Goal: Transaction & Acquisition: Book appointment/travel/reservation

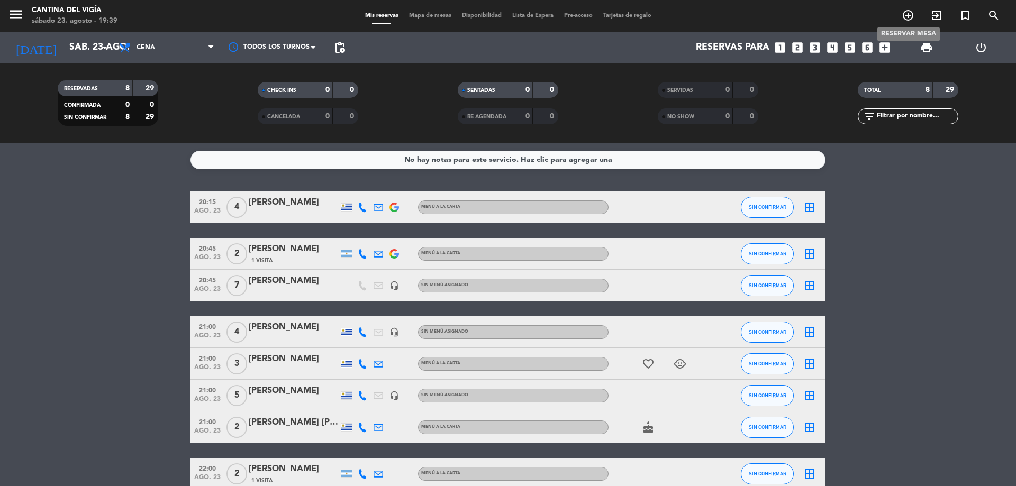
click at [906, 17] on icon "add_circle_outline" at bounding box center [908, 15] width 13 height 13
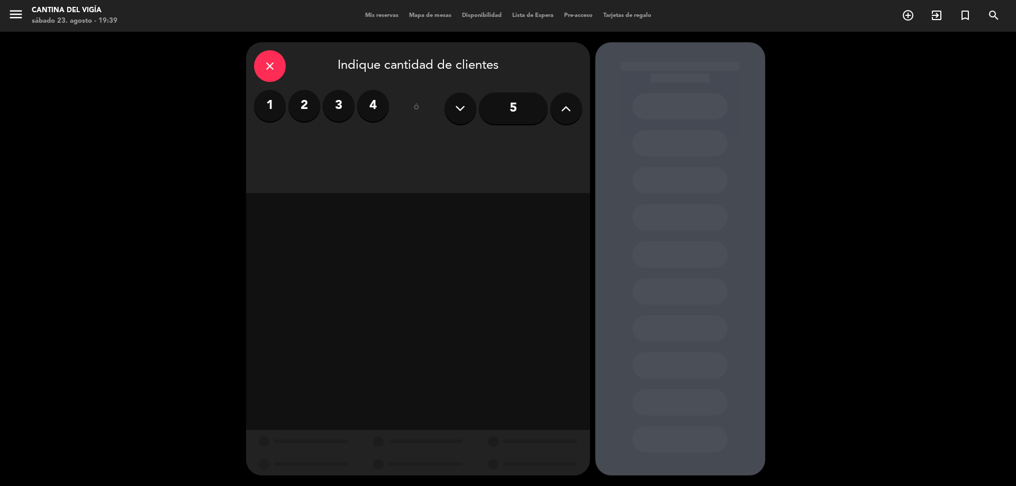
click at [578, 110] on button at bounding box center [566, 109] width 32 height 32
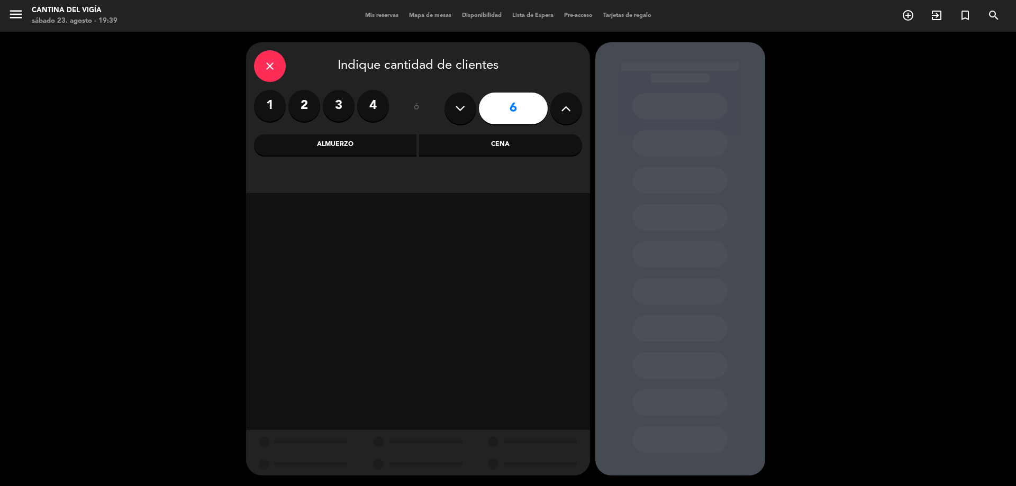
click at [531, 148] on div "Cena" at bounding box center [500, 144] width 163 height 21
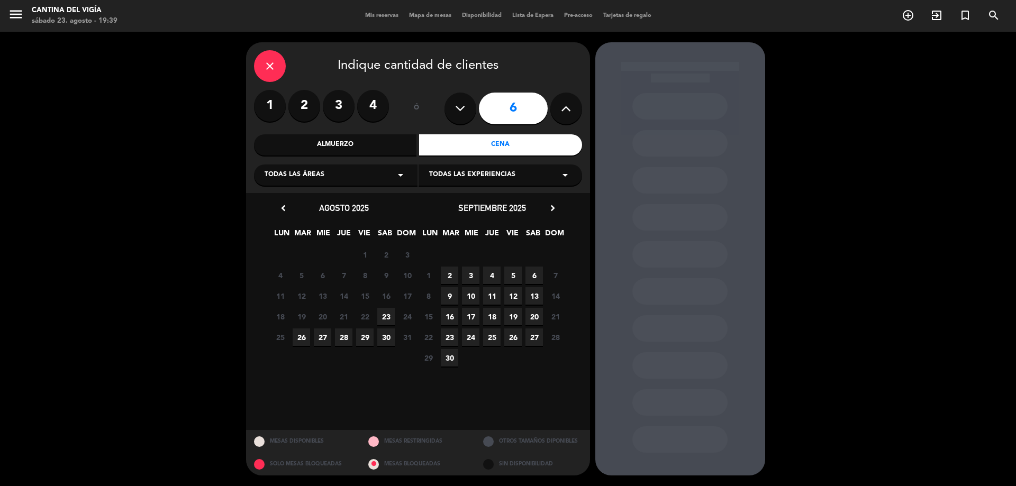
click at [386, 320] on span "23" at bounding box center [385, 316] width 17 height 17
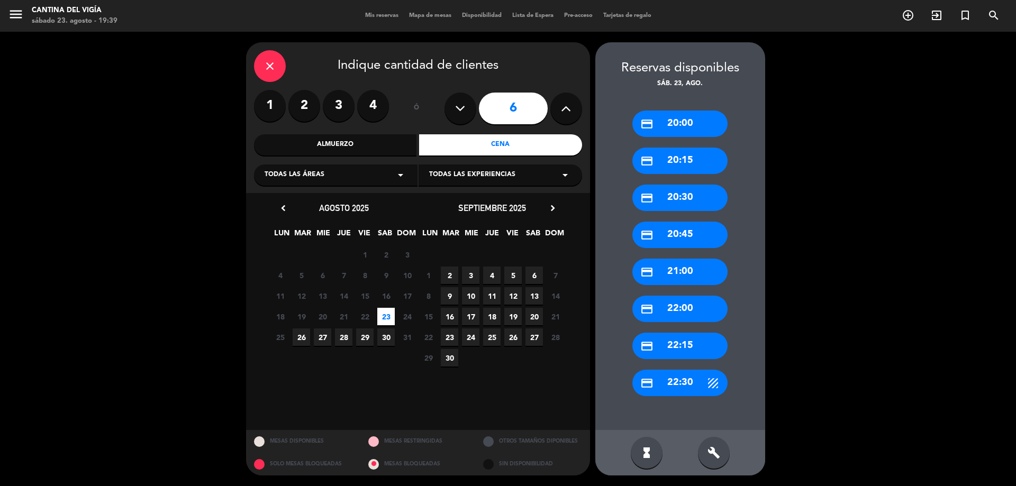
click at [685, 203] on div "credit_card 20:30" at bounding box center [679, 198] width 95 height 26
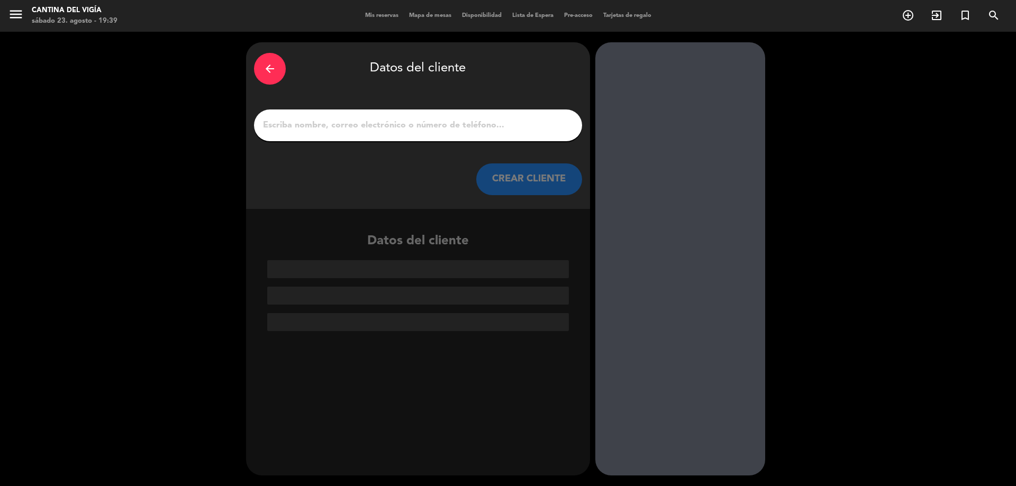
click at [350, 127] on input "1" at bounding box center [418, 125] width 312 height 15
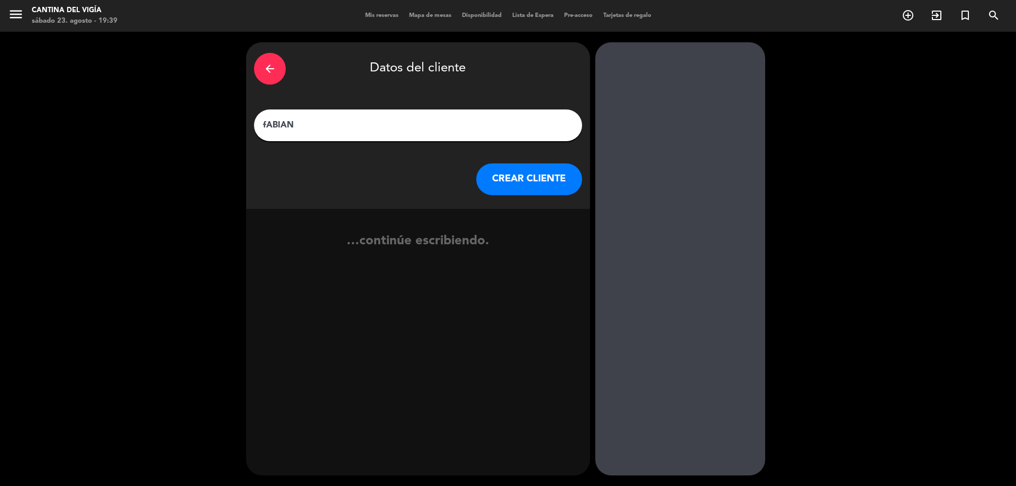
type input "fABIAN"
click at [501, 177] on button "CREAR CLIENTE" at bounding box center [529, 180] width 106 height 32
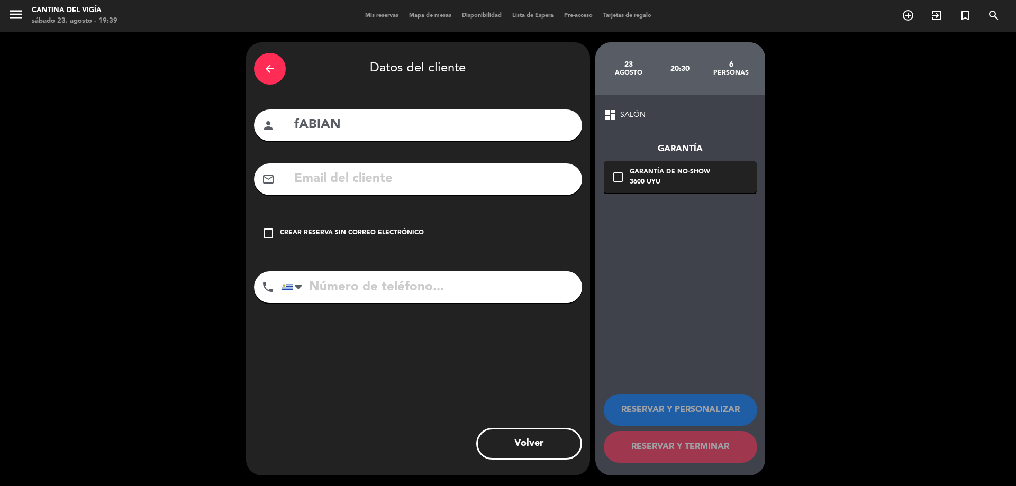
click at [298, 122] on input "fABIAN" at bounding box center [433, 125] width 281 height 22
type input "[PERSON_NAME]"
click at [267, 234] on icon "check_box_outline_blank" at bounding box center [268, 233] width 13 height 13
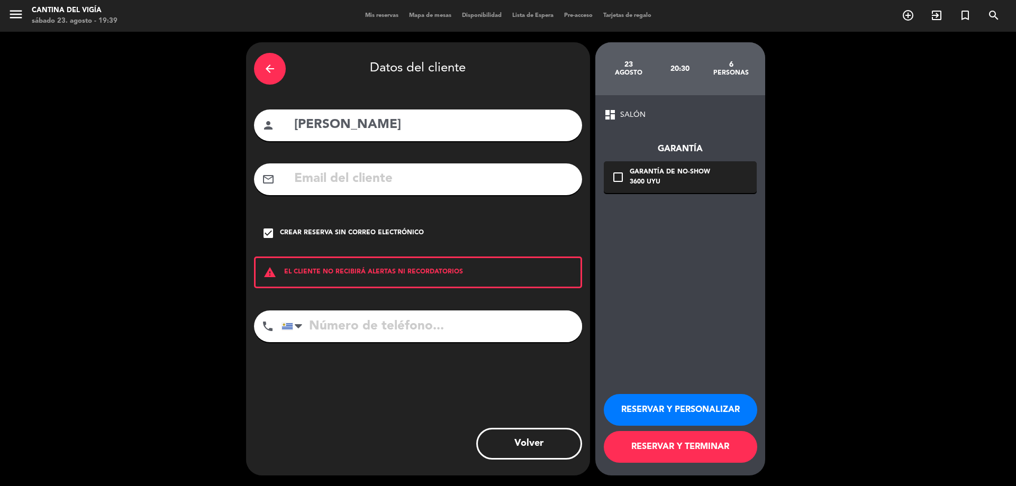
click at [390, 333] on input "tel" at bounding box center [432, 327] width 301 height 32
type input "099860237"
click at [668, 444] on button "RESERVAR Y TERMINAR" at bounding box center [680, 447] width 153 height 32
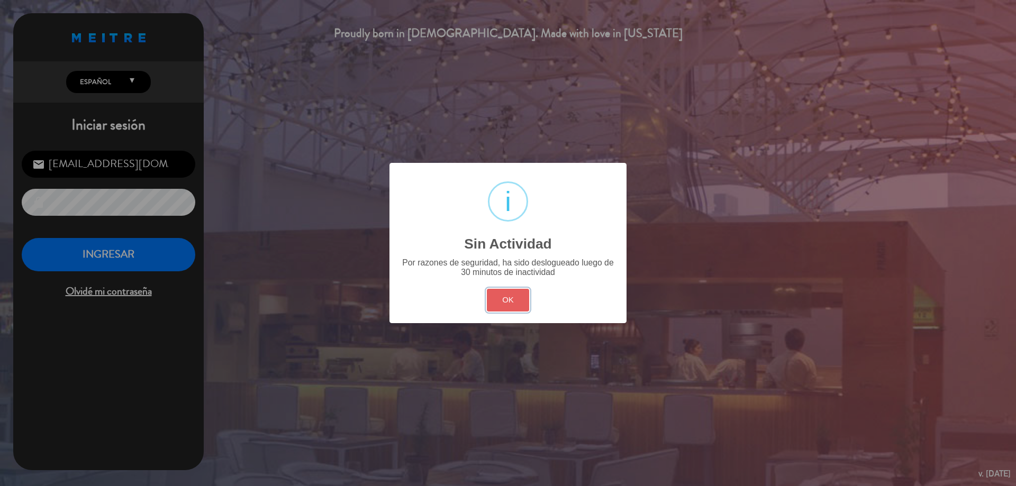
click at [511, 302] on button "OK" at bounding box center [508, 300] width 43 height 23
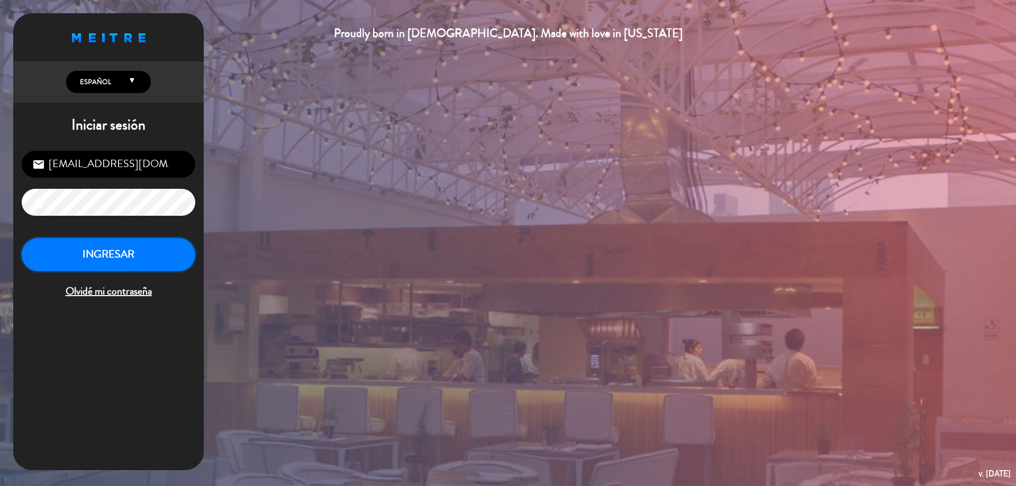
click at [121, 260] on button "INGRESAR" at bounding box center [109, 254] width 174 height 33
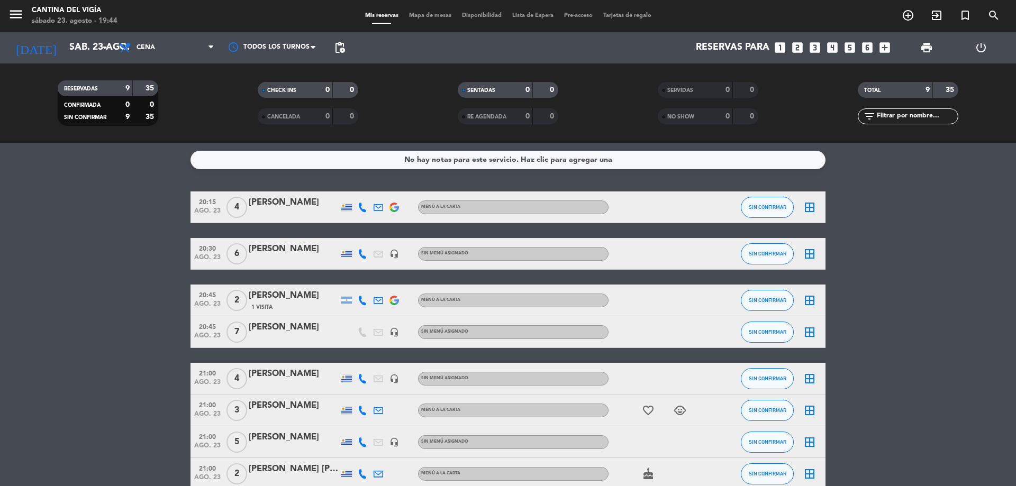
click at [303, 259] on div at bounding box center [294, 261] width 90 height 8
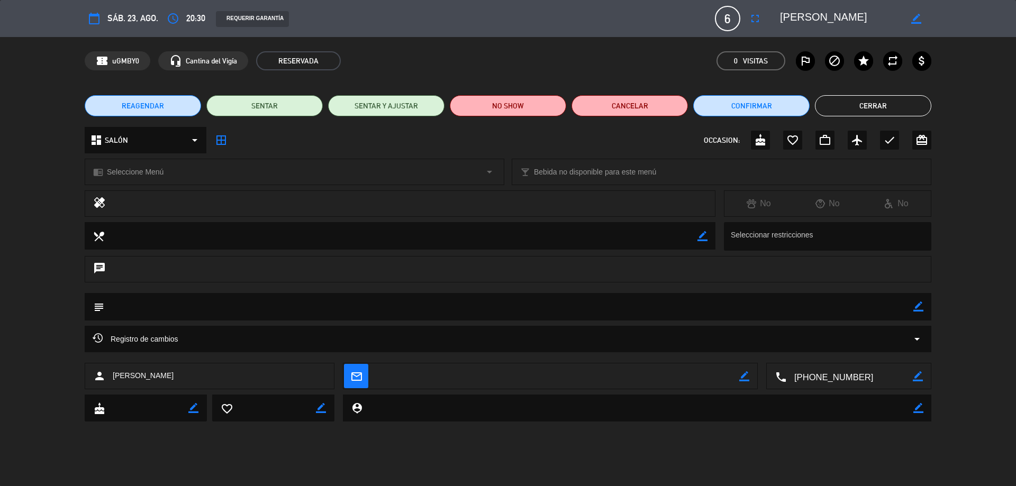
click at [238, 257] on div "chat" at bounding box center [508, 269] width 847 height 26
click at [233, 271] on div "chat" at bounding box center [508, 269] width 847 height 26
click at [860, 103] on button "Cerrar" at bounding box center [873, 105] width 116 height 21
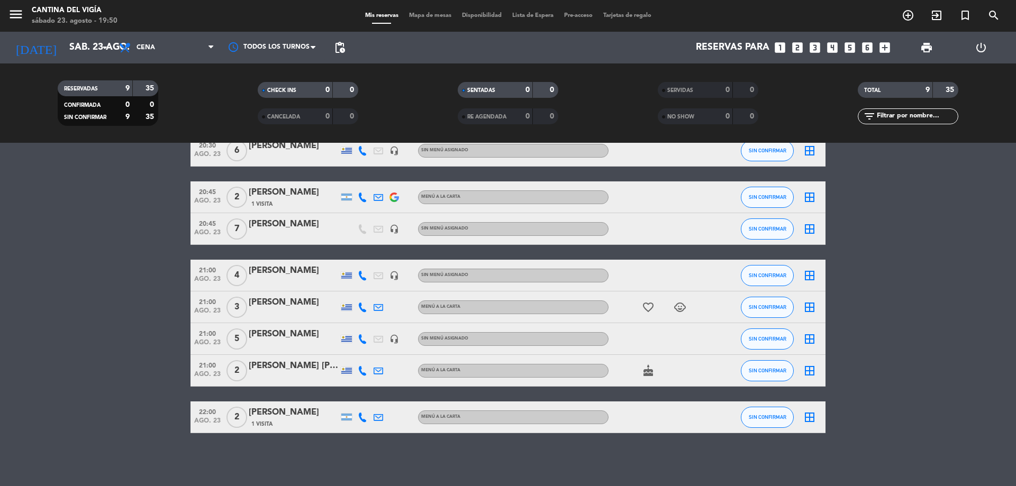
scroll to position [50, 0]
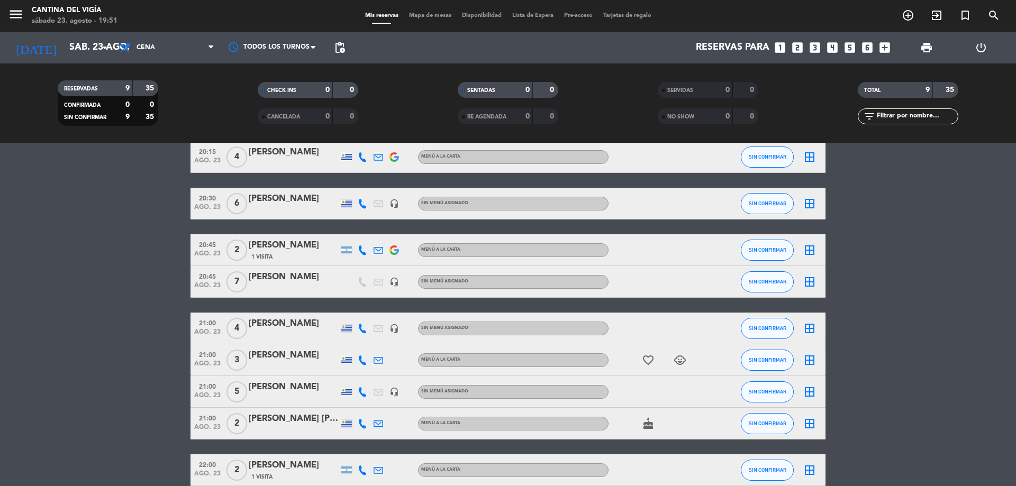
click at [260, 215] on div "20:30 ago. 23 6 [PERSON_NAME] headset_mic Sin menú asignado SIN CONFIRMAR borde…" at bounding box center [508, 204] width 635 height 32
click at [261, 204] on div "[PERSON_NAME]" at bounding box center [294, 199] width 90 height 14
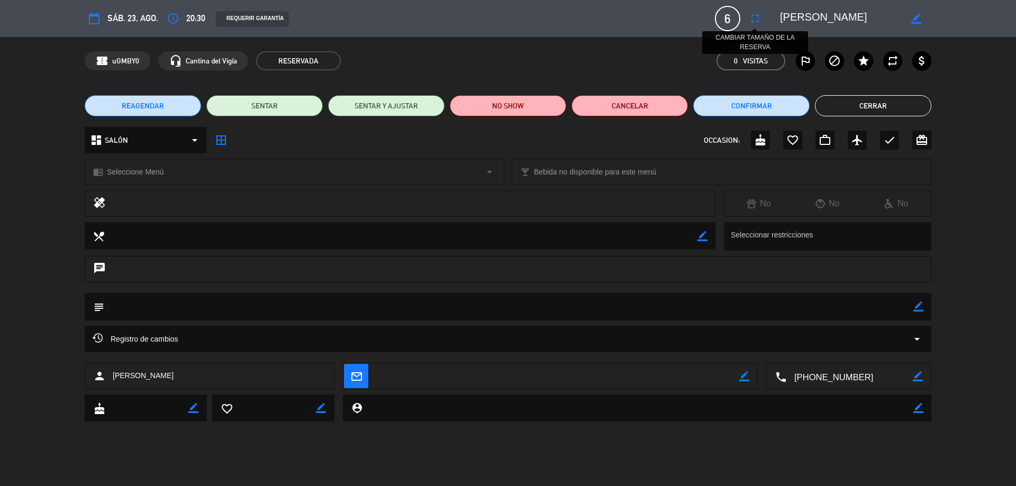
click at [757, 16] on icon "fullscreen" at bounding box center [755, 18] width 13 height 13
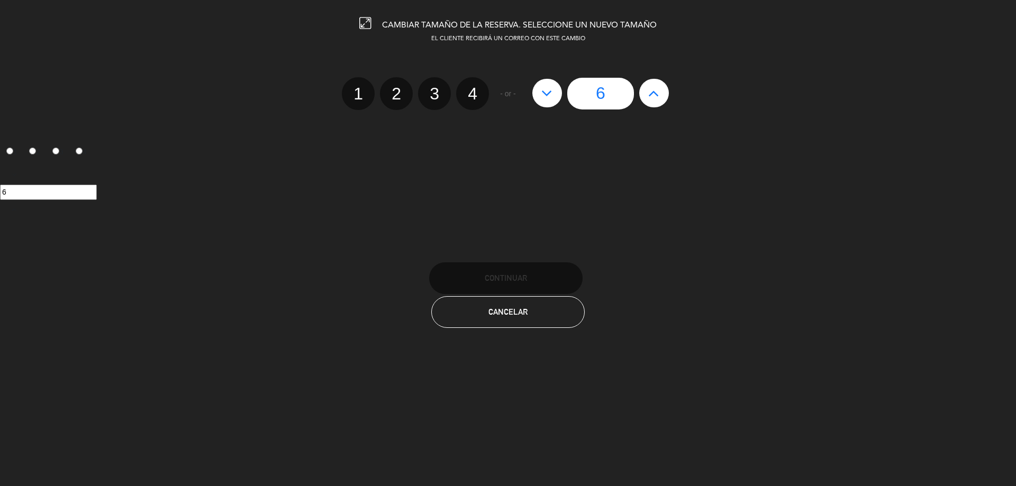
click at [655, 97] on icon at bounding box center [653, 93] width 11 height 17
type input "7"
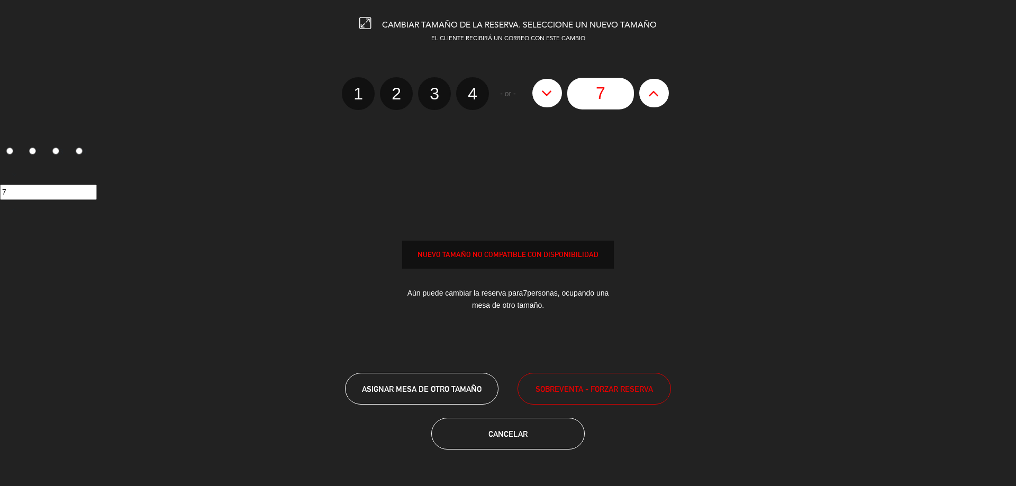
click at [655, 97] on icon at bounding box center [653, 93] width 11 height 17
type input "8"
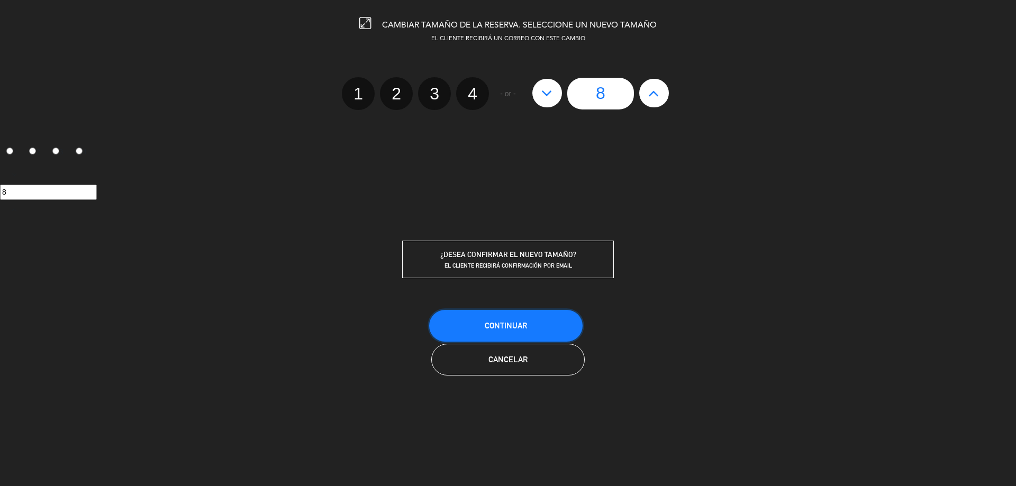
click at [554, 313] on button "Continuar" at bounding box center [505, 326] width 153 height 32
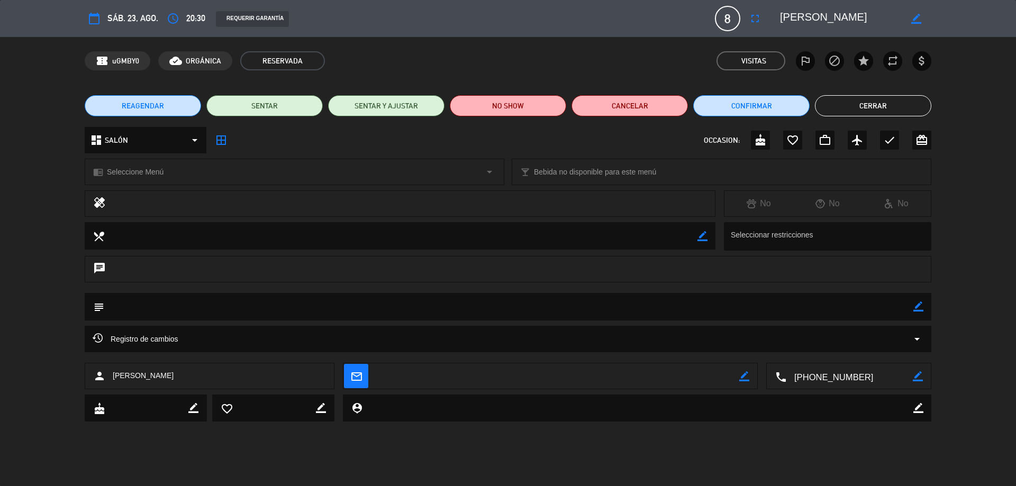
click at [879, 99] on button "Cerrar" at bounding box center [873, 105] width 116 height 21
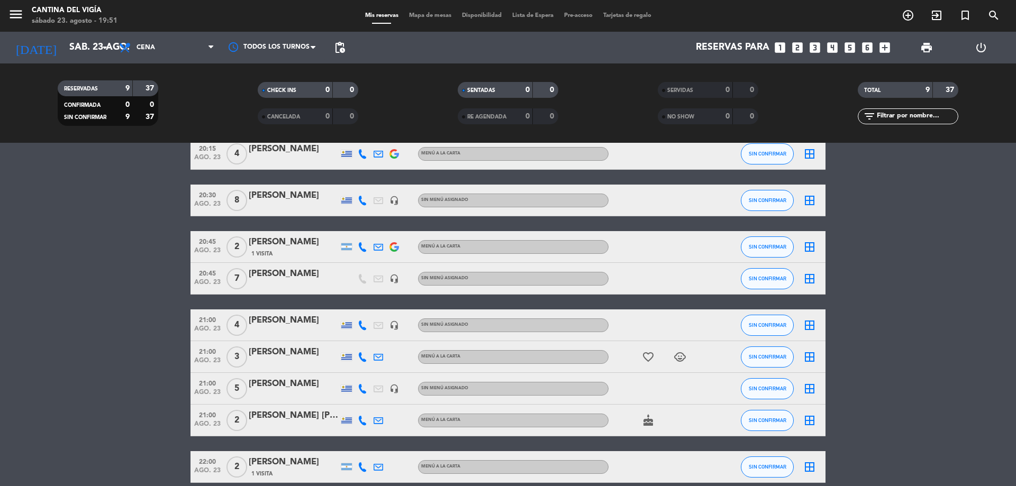
scroll to position [0, 0]
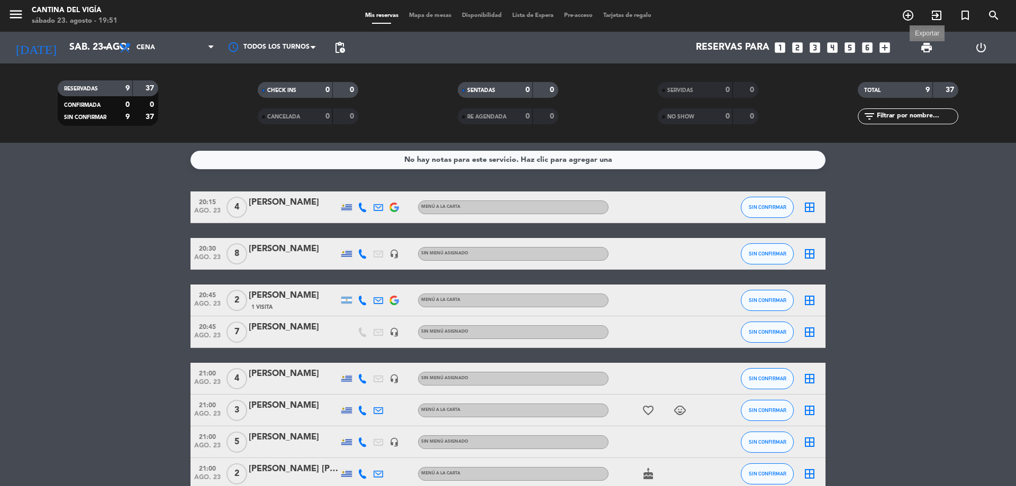
click at [928, 53] on span "print" at bounding box center [926, 47] width 13 height 13
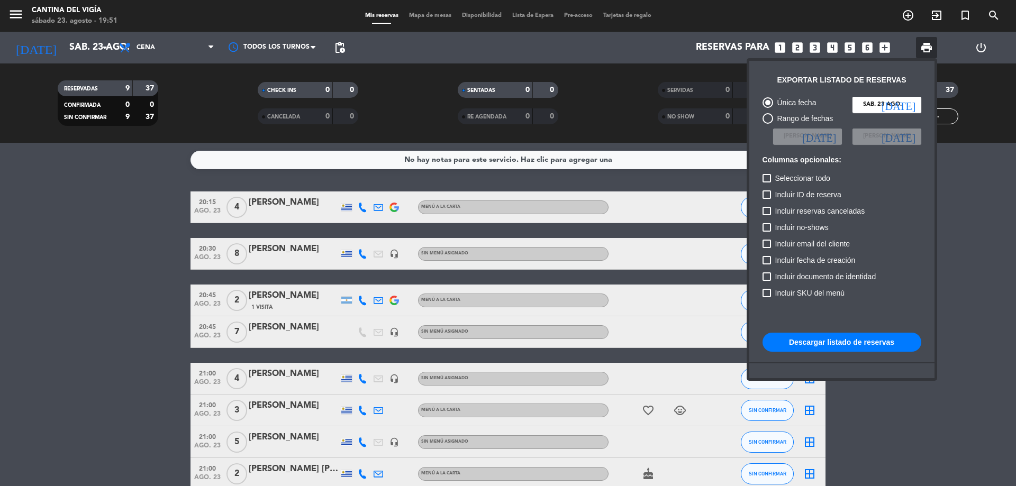
click at [846, 348] on button "Descargar listado de reservas" at bounding box center [842, 342] width 159 height 19
click at [861, 338] on button "Descargar listado de reservas" at bounding box center [842, 342] width 159 height 19
click at [56, 189] on div at bounding box center [508, 243] width 1016 height 486
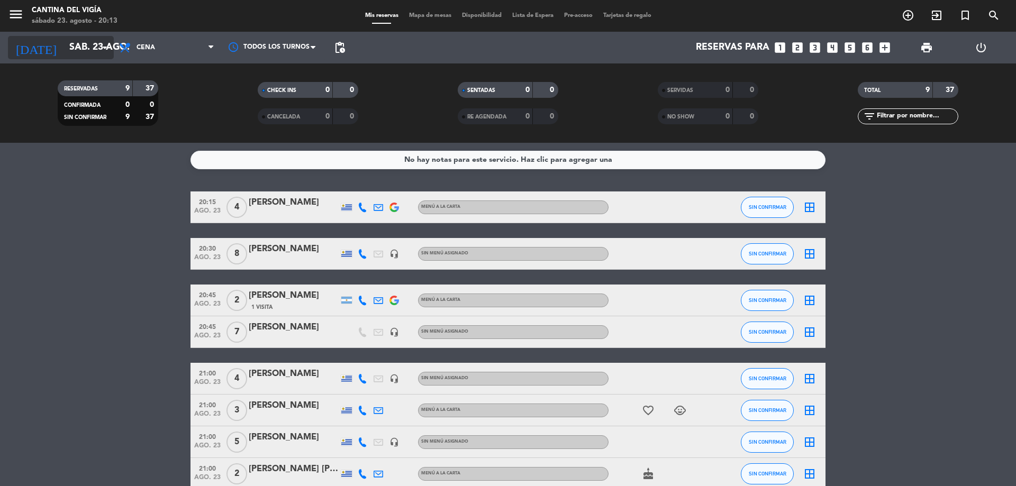
click at [89, 47] on input "sáb. 23 ago." at bounding box center [125, 47] width 123 height 21
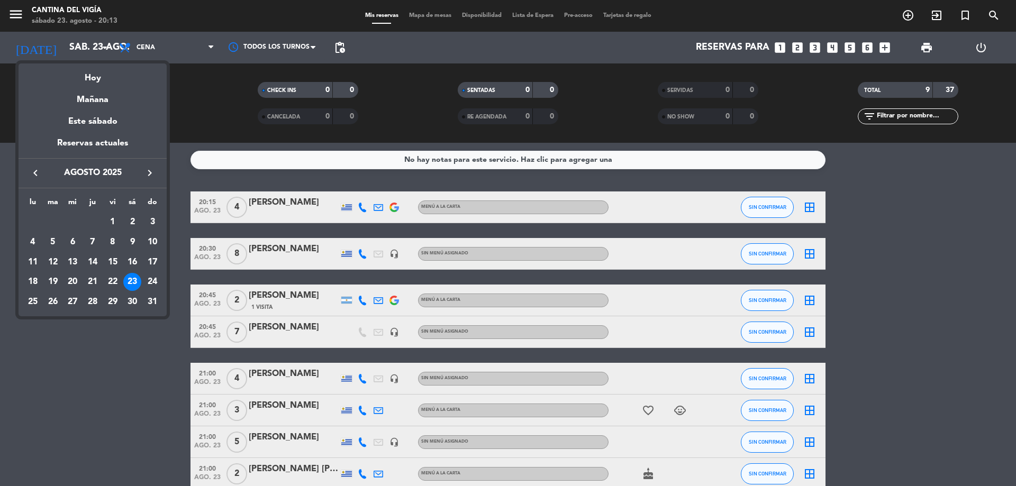
click at [870, 53] on div at bounding box center [508, 243] width 1016 height 486
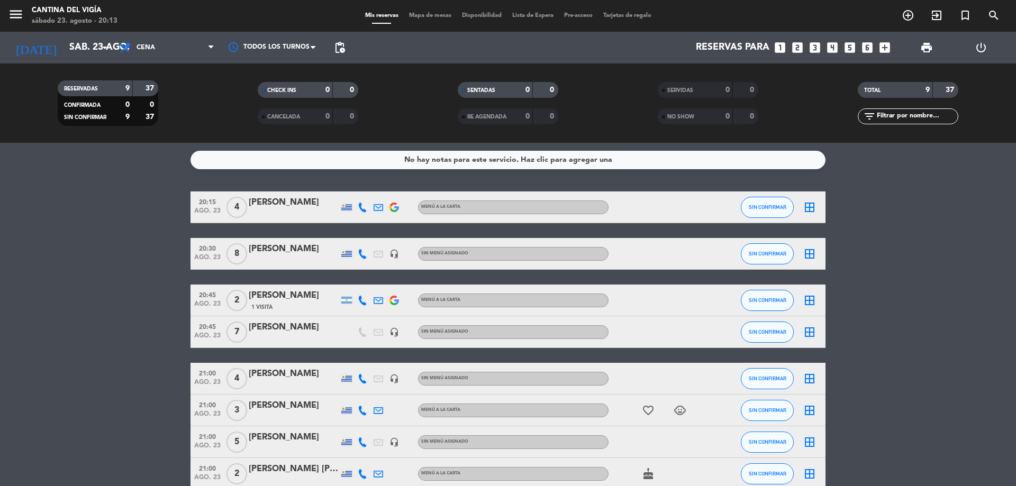
click at [868, 52] on icon "looks_6" at bounding box center [868, 48] width 14 height 14
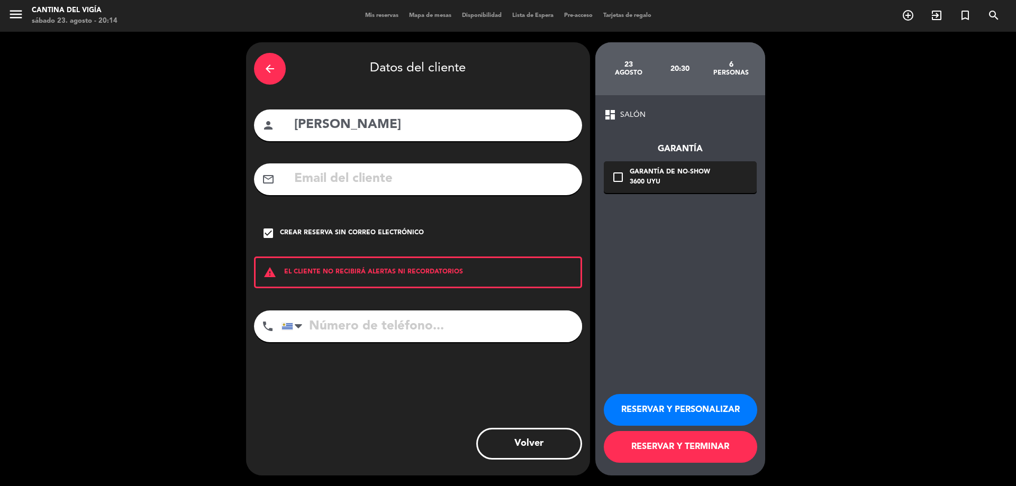
click at [266, 85] on div "arrow_back Datos del cliente" at bounding box center [418, 68] width 328 height 37
click at [266, 79] on div "arrow_back" at bounding box center [270, 69] width 32 height 32
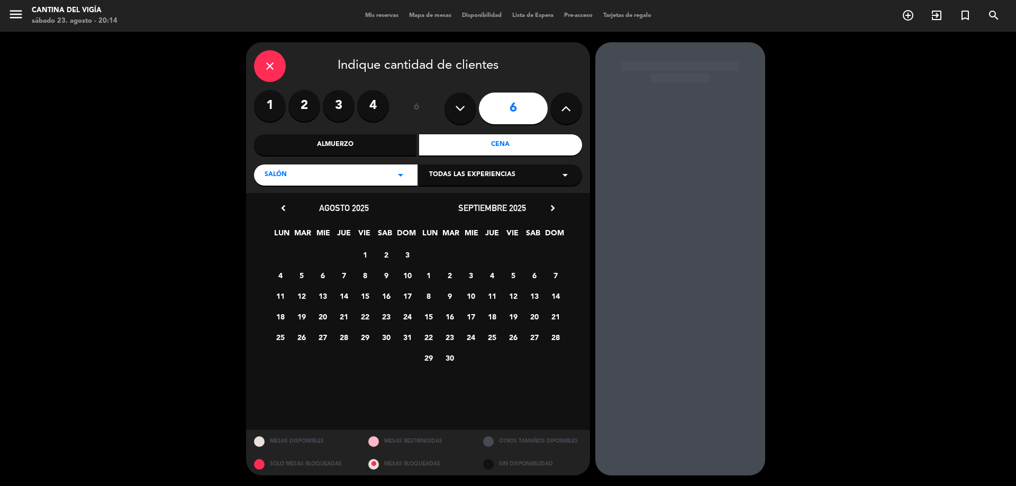
click at [254, 60] on div "close Indique cantidad de clientes" at bounding box center [418, 66] width 328 height 32
click at [259, 60] on div "close" at bounding box center [270, 66] width 32 height 32
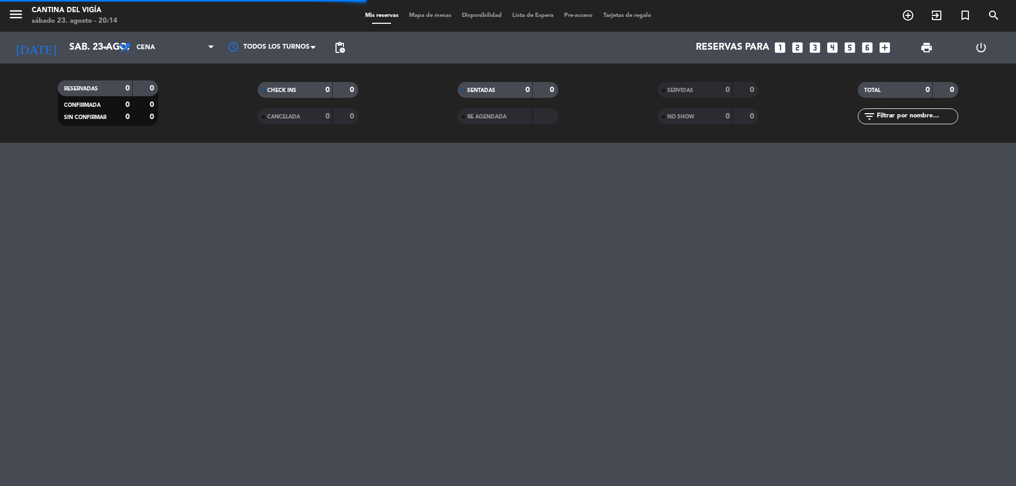
click at [868, 48] on icon "looks_6" at bounding box center [868, 48] width 14 height 14
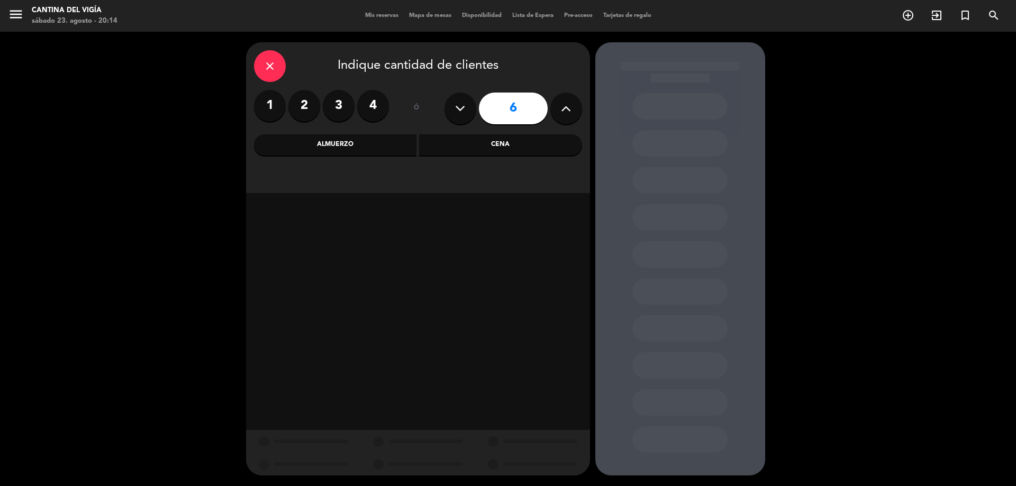
click at [476, 147] on div "Cena" at bounding box center [500, 144] width 163 height 21
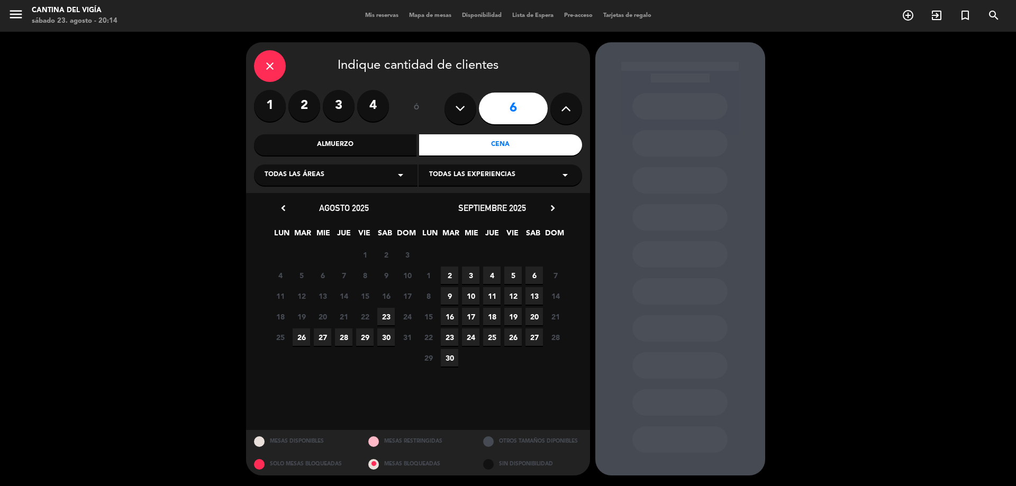
click at [377, 150] on div "Almuerzo" at bounding box center [335, 144] width 163 height 21
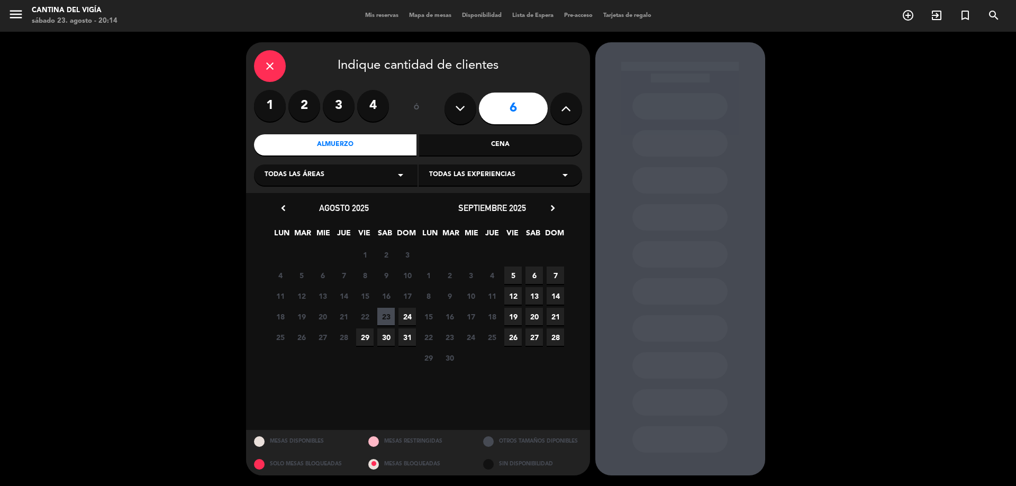
click at [409, 319] on span "24" at bounding box center [407, 316] width 17 height 17
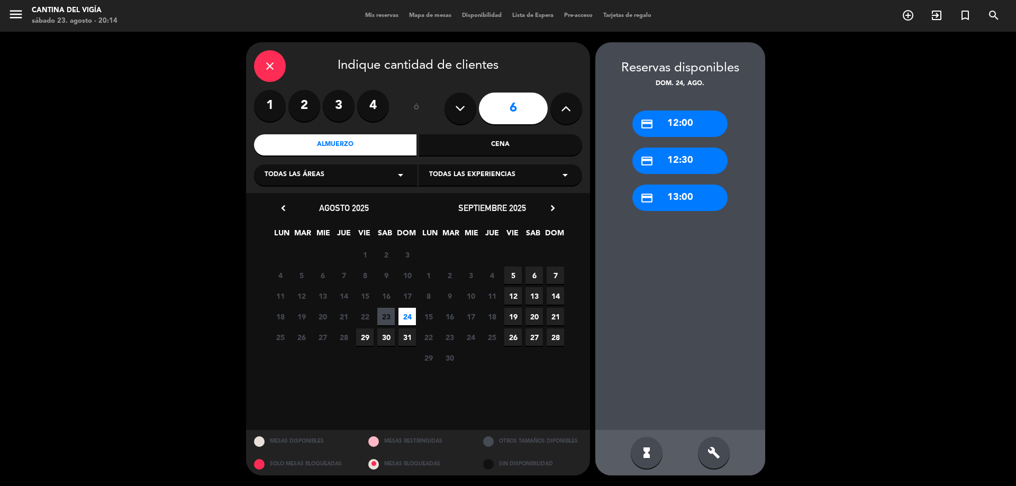
click at [675, 196] on div "credit_card 13:00" at bounding box center [679, 198] width 95 height 26
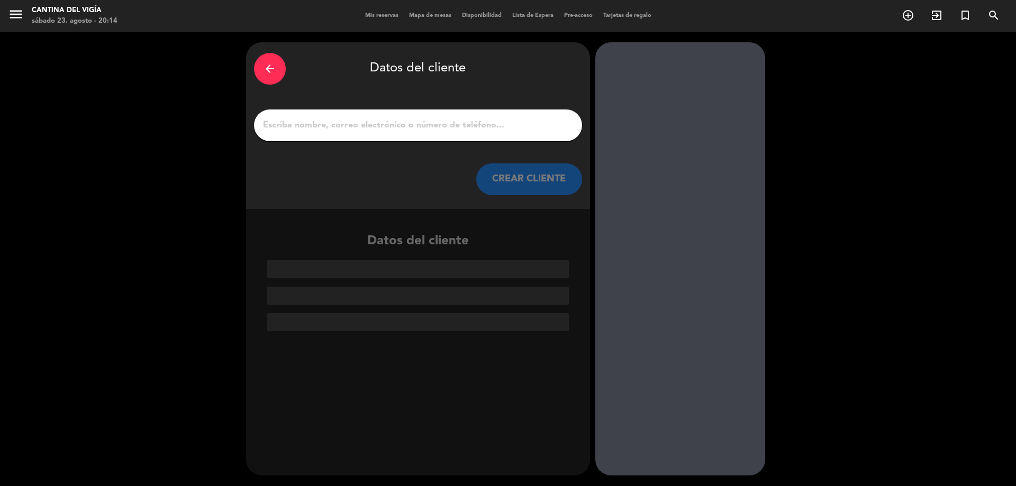
click at [368, 121] on input "1" at bounding box center [418, 125] width 312 height 15
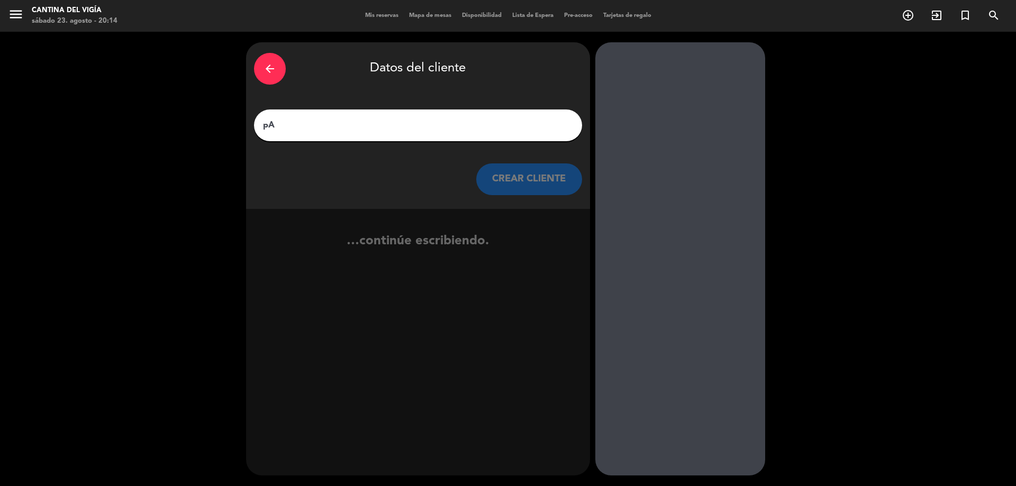
type input "p"
type input "[PERSON_NAME]"
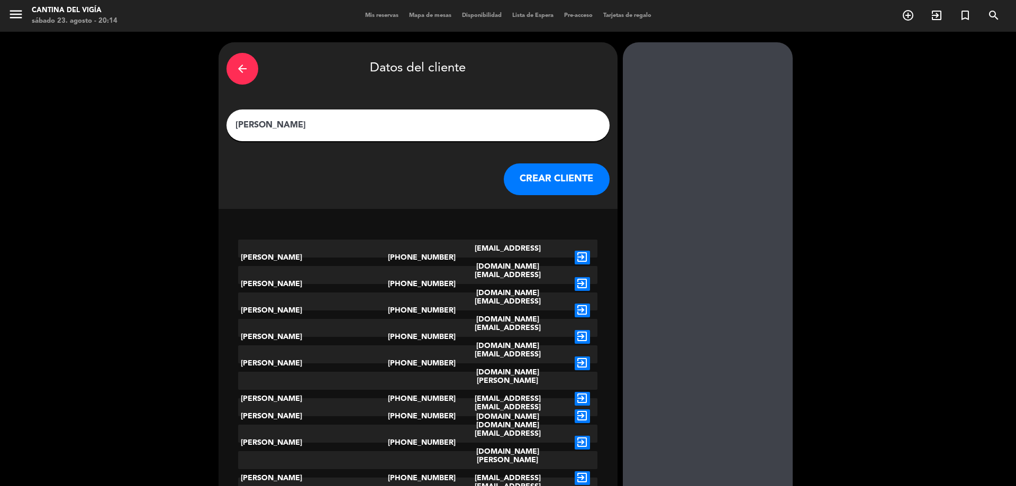
click at [513, 179] on button "CREAR CLIENTE" at bounding box center [557, 180] width 106 height 32
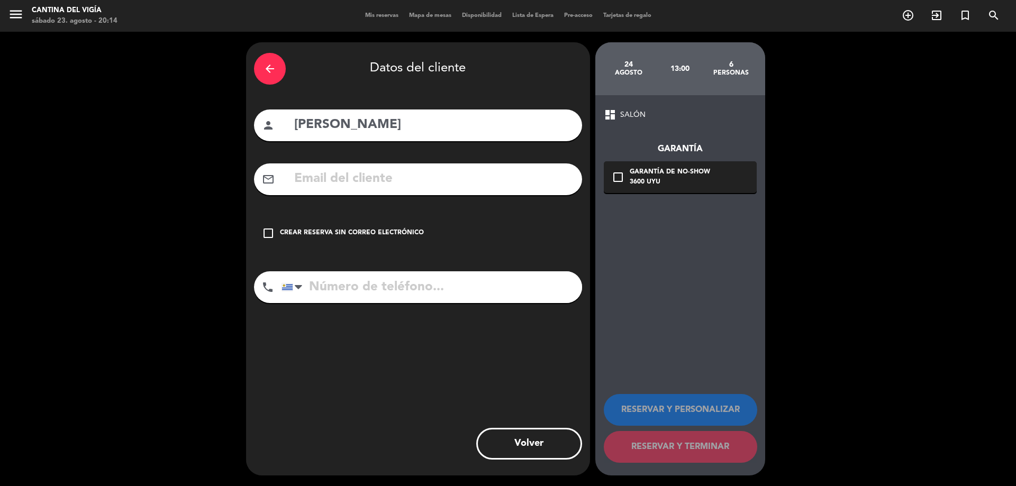
drag, startPoint x: 288, startPoint y: 228, endPoint x: 302, endPoint y: 235, distance: 15.4
click at [288, 229] on div "Crear reserva sin correo electrónico" at bounding box center [352, 233] width 144 height 11
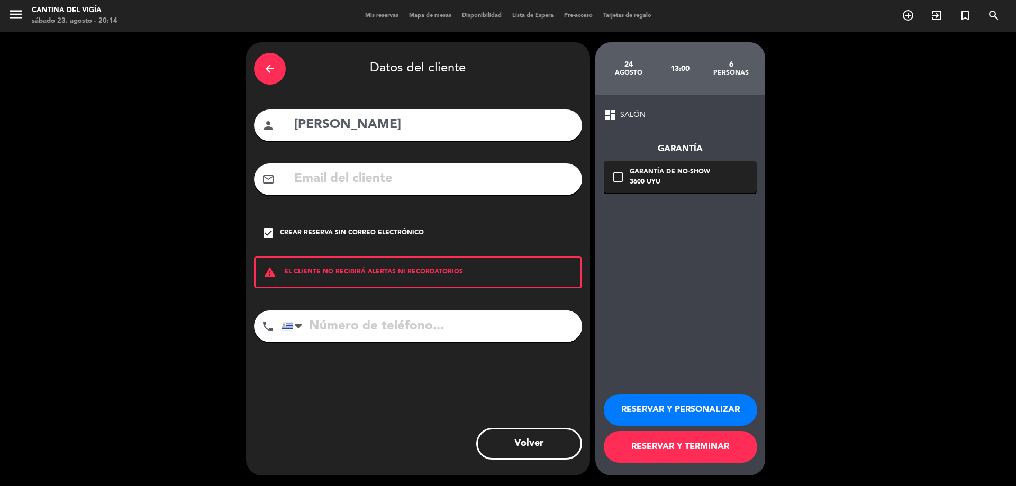
click at [684, 449] on button "RESERVAR Y TERMINAR" at bounding box center [680, 447] width 153 height 32
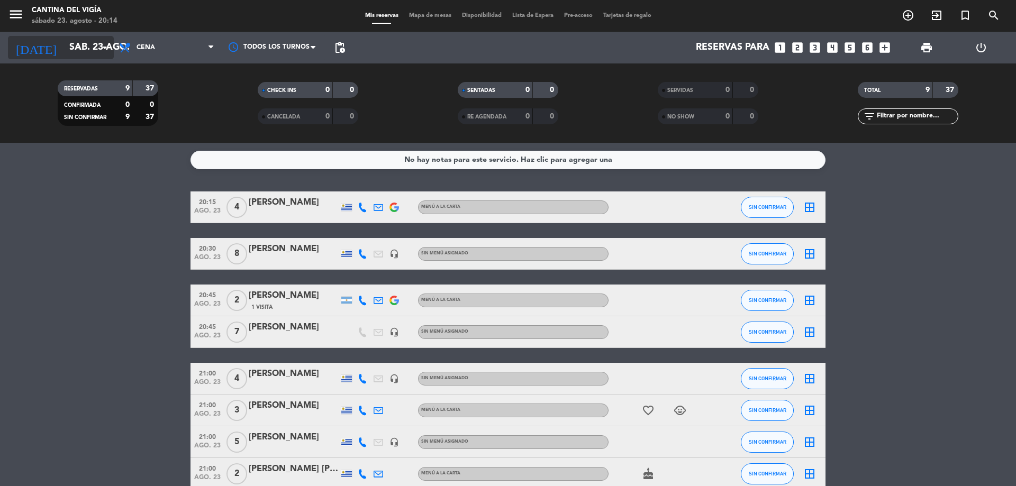
click at [64, 48] on input "sáb. 23 ago." at bounding box center [125, 47] width 123 height 21
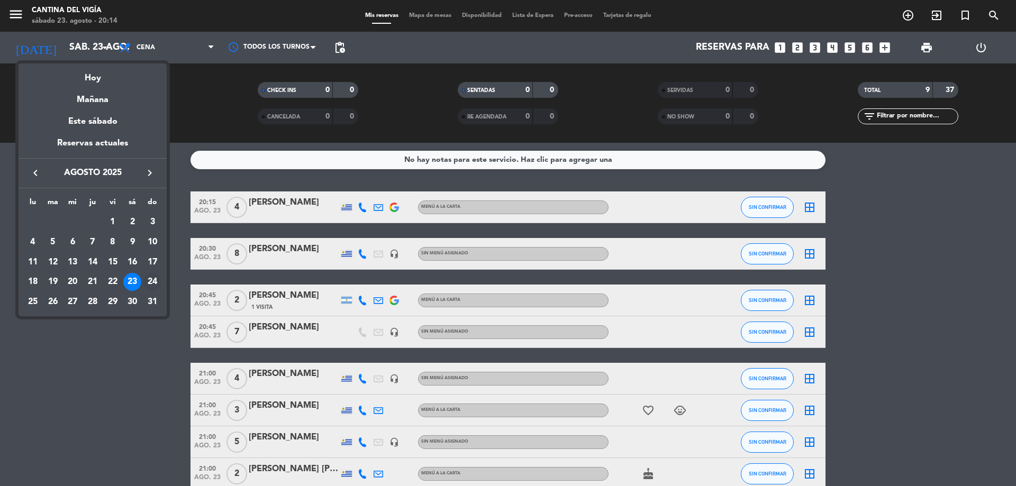
click at [150, 282] on div "24" at bounding box center [152, 282] width 18 height 18
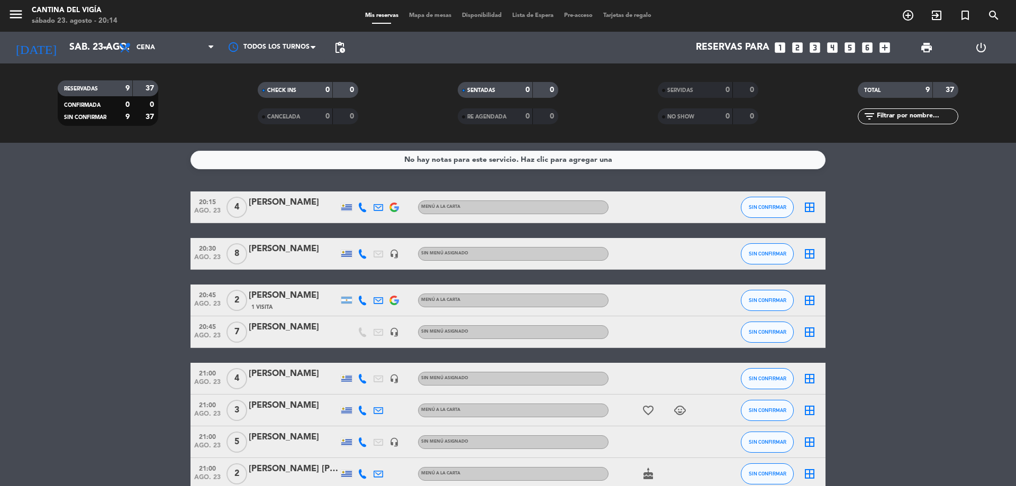
type input "dom. 24 ago."
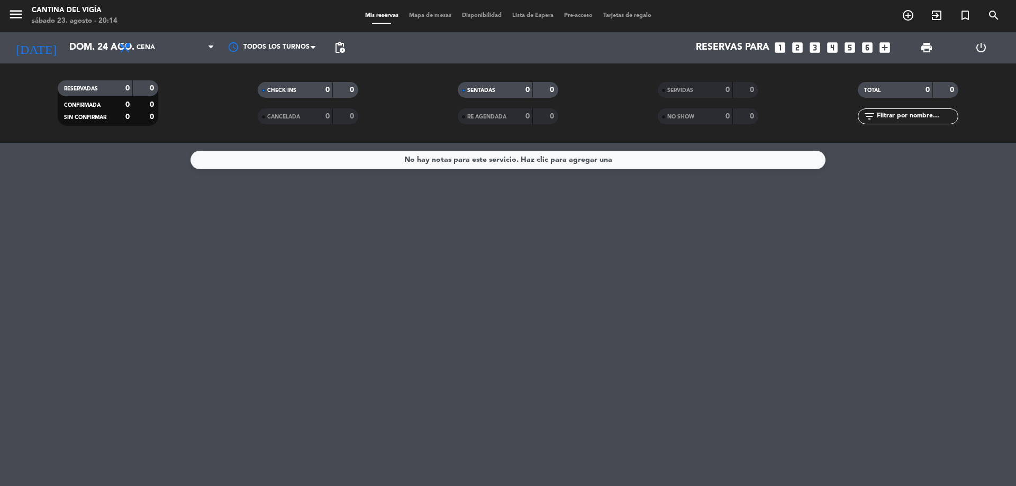
click at [179, 55] on span "Cena" at bounding box center [167, 47] width 106 height 23
click at [179, 97] on div "menu Cantina del Vigía sábado 23. agosto - 20:14 Mis reservas Mapa de mesas Dis…" at bounding box center [508, 71] width 1016 height 143
